Goal: Check status: Check status

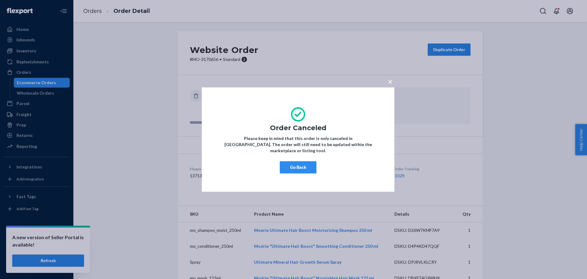
click at [34, 66] on div "× Order Canceled Please keep in mind that this order is only canceled in [GEOGR…" at bounding box center [293, 139] width 587 height 279
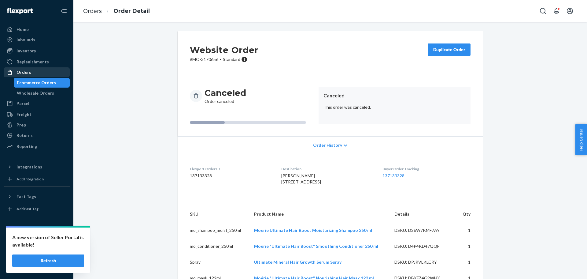
click at [34, 70] on div "Orders" at bounding box center [36, 72] width 65 height 9
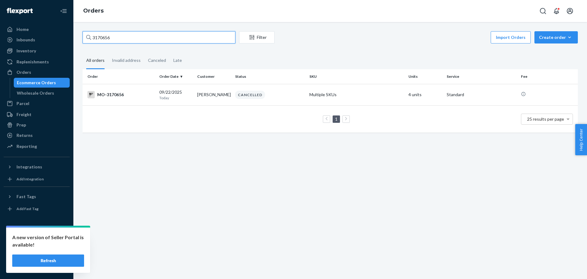
click at [143, 37] on input "3170656" at bounding box center [159, 37] width 153 height 12
paste input "088899"
type input "3088899"
click at [117, 95] on div "MO-3088899" at bounding box center [120, 94] width 67 height 7
